Goal: Transaction & Acquisition: Purchase product/service

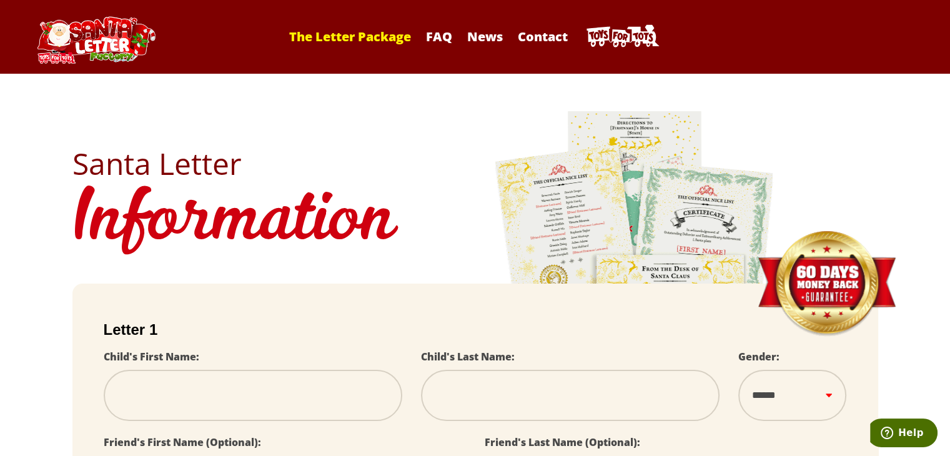
click at [381, 38] on link "The Letter Package" at bounding box center [350, 36] width 134 height 17
select select
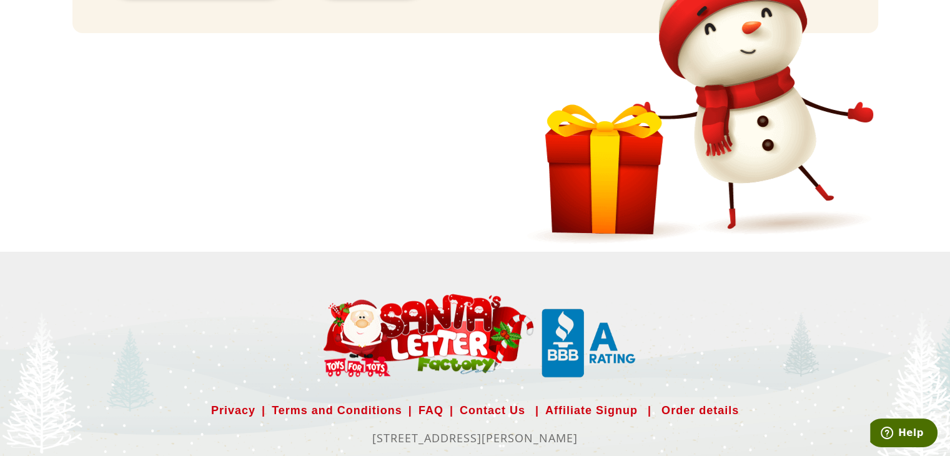
scroll to position [801, 0]
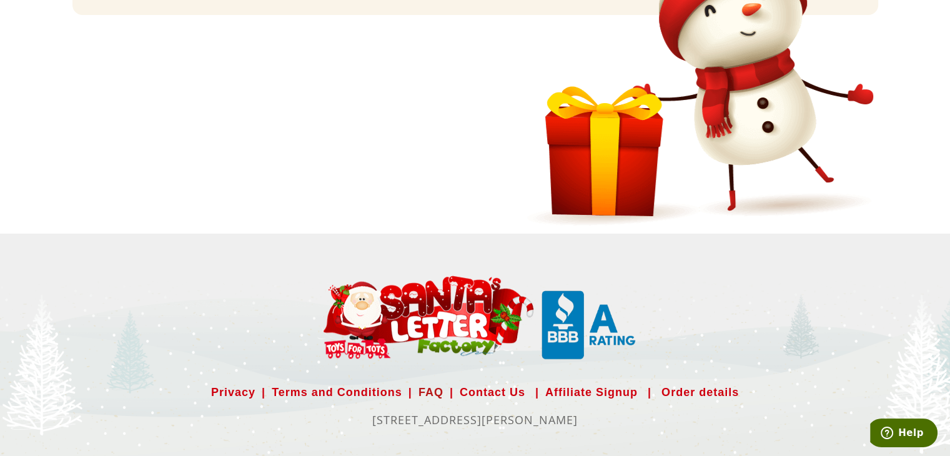
click at [434, 390] on link "FAQ" at bounding box center [431, 392] width 25 height 20
select select
